Goal: Task Accomplishment & Management: Complete application form

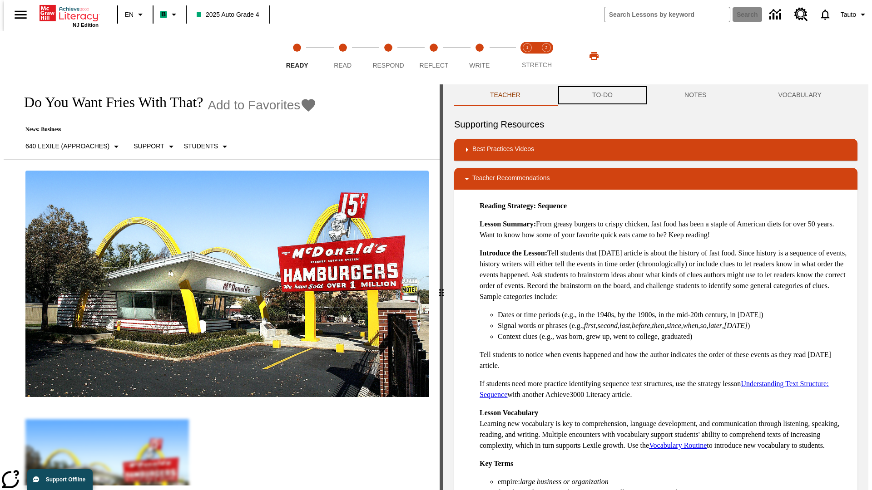
click at [601, 95] on button "TO-DO" at bounding box center [602, 95] width 92 height 22
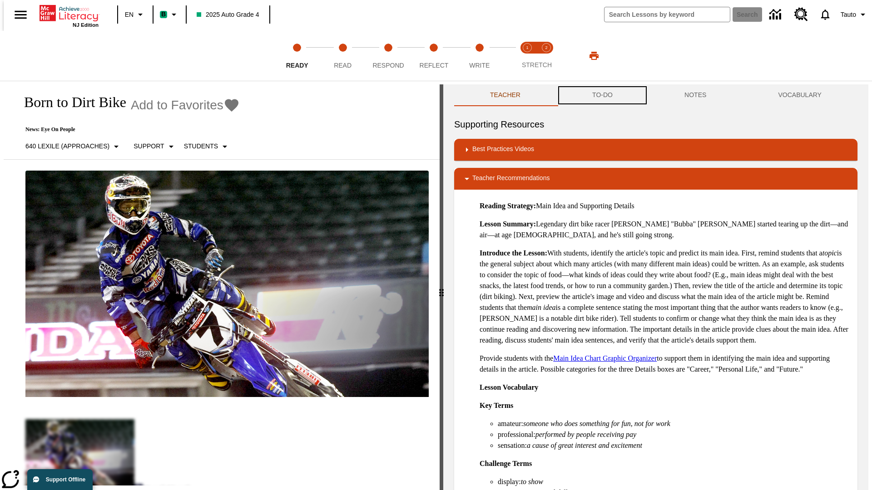
click at [601, 95] on button "TO-DO" at bounding box center [602, 95] width 92 height 22
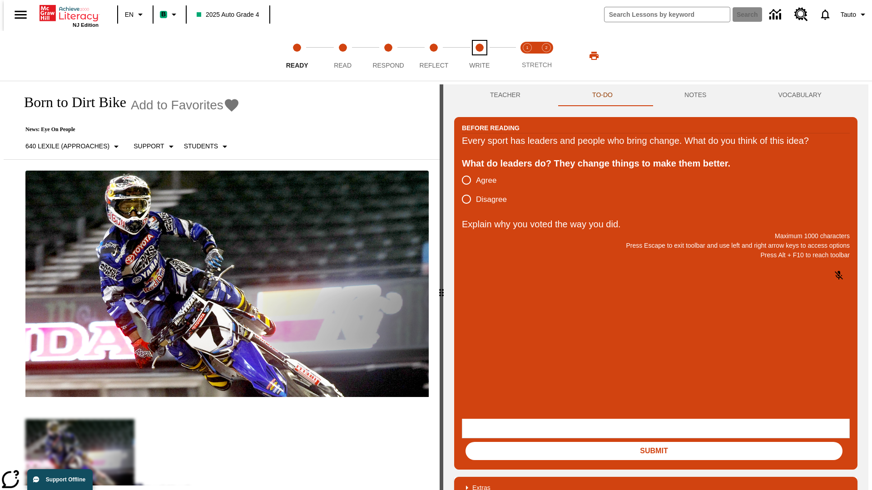
click at [479, 56] on span "Write" at bounding box center [479, 62] width 20 height 16
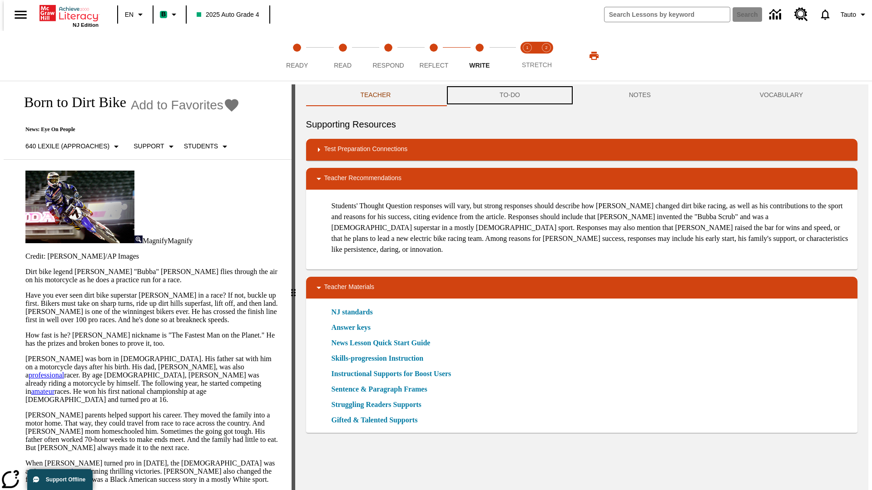
scroll to position [0, 0]
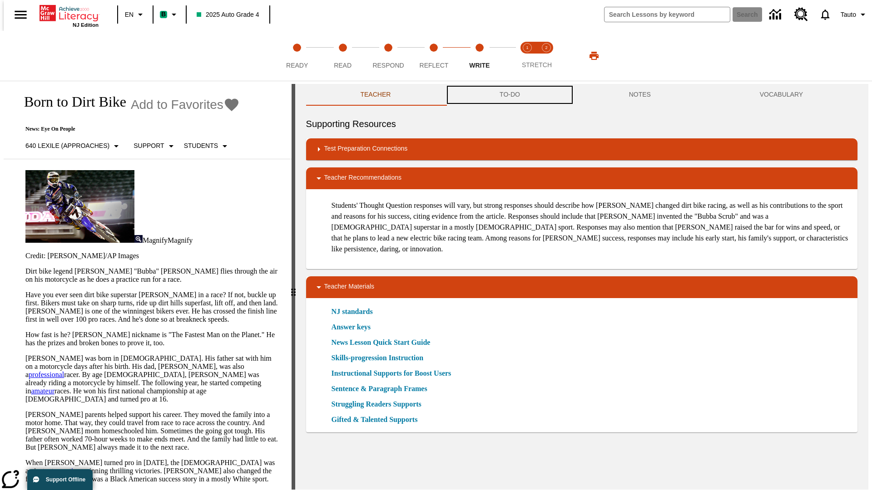
click at [509, 95] on button "TO-DO" at bounding box center [509, 95] width 129 height 22
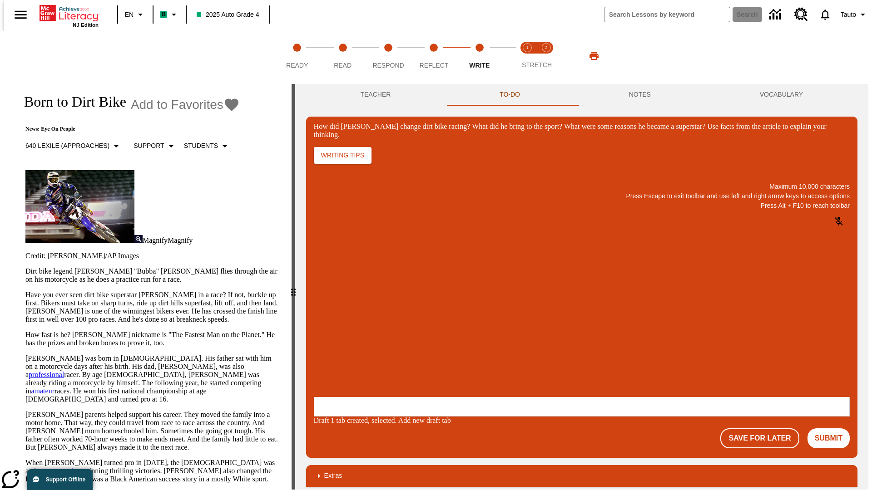
scroll to position [0, 0]
click at [764, 429] on button "Save For Later" at bounding box center [759, 439] width 79 height 20
click at [446, 339] on p "How did Stewart change dirt bike racing? What did he bring to the sport? What w…" at bounding box center [381, 338] width 129 height 8
click at [764, 429] on button "Save For Later" at bounding box center [759, 439] width 79 height 20
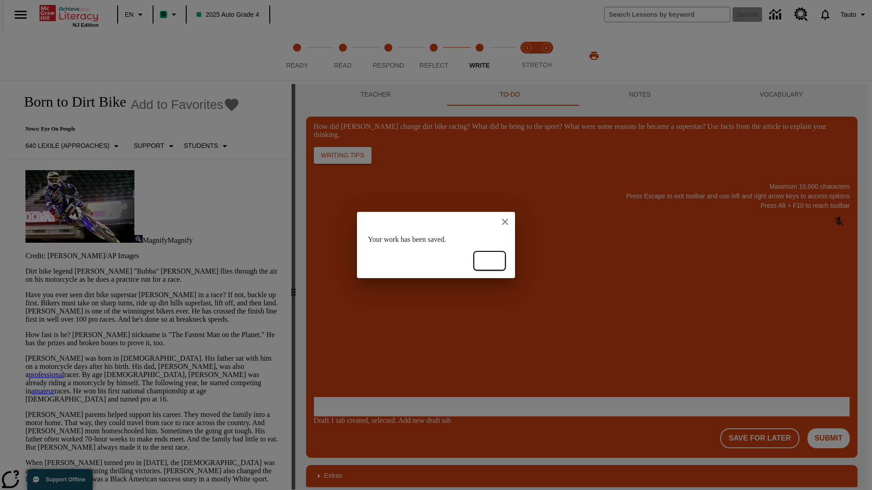
click at [489, 261] on button "Ok" at bounding box center [489, 261] width 29 height 17
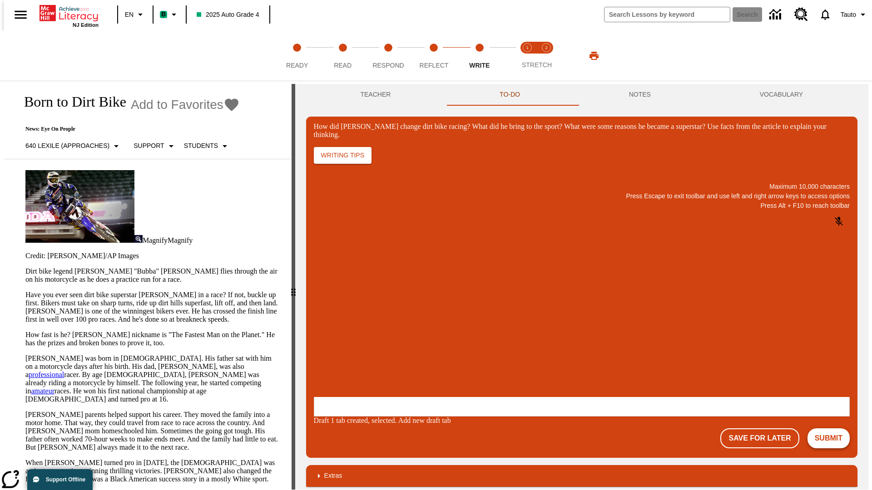
click at [832, 429] on button "Submit" at bounding box center [828, 439] width 42 height 20
